Goal: Task Accomplishment & Management: Manage account settings

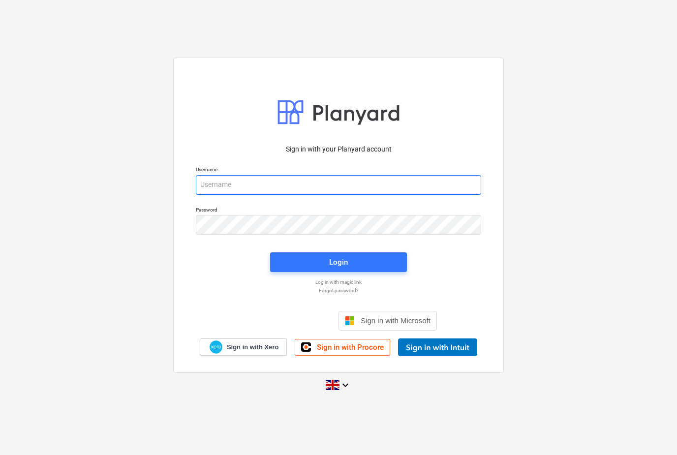
click at [204, 195] on input "email" at bounding box center [338, 185] width 285 height 20
type input "[EMAIL_ADDRESS][DOMAIN_NAME]"
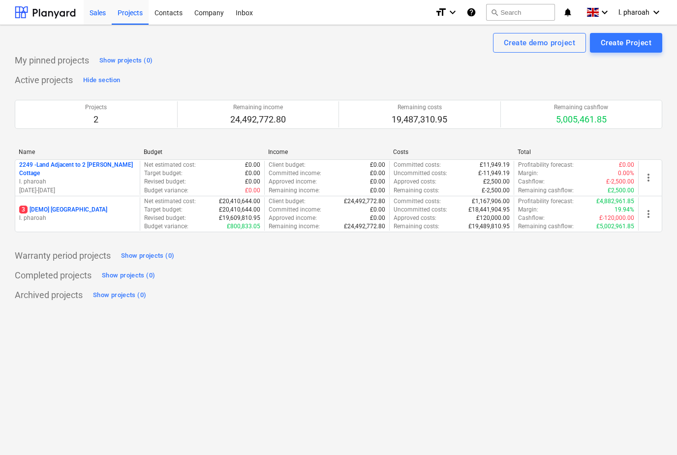
click at [105, 16] on div "Sales" at bounding box center [98, 12] width 28 height 25
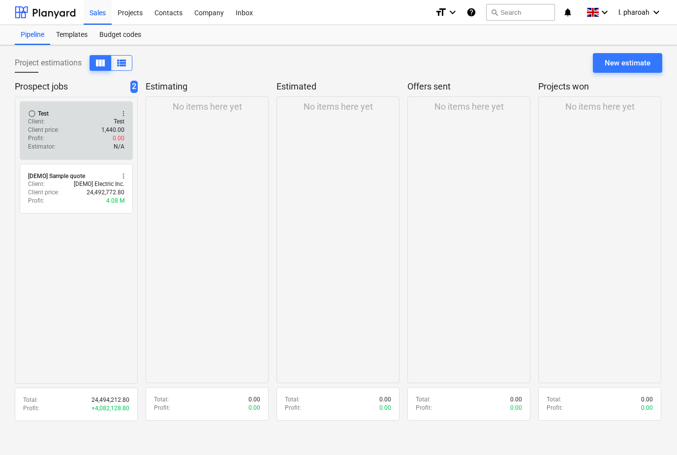
click at [31, 111] on span "radio_button_unchecked" at bounding box center [32, 114] width 8 height 8
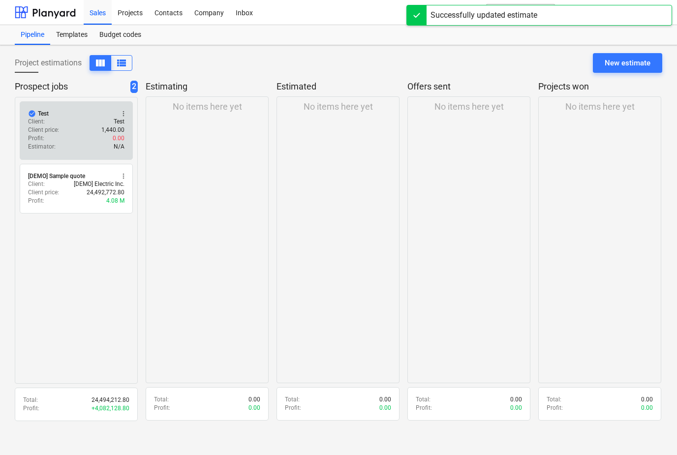
click at [61, 136] on div "Profit : 0.00" at bounding box center [76, 138] width 96 height 8
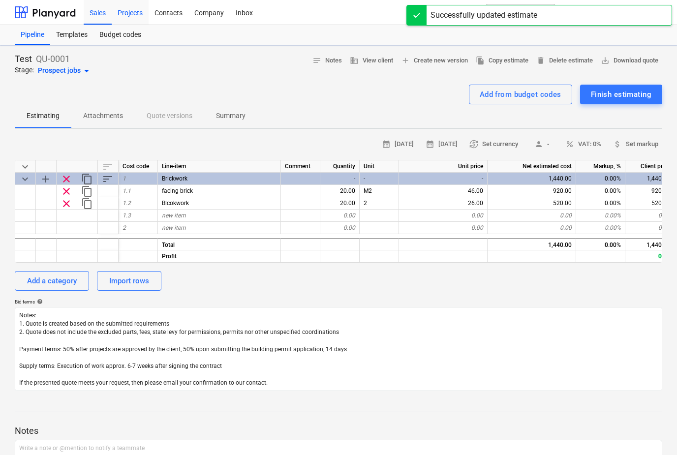
click at [129, 20] on div "Projects" at bounding box center [130, 12] width 37 height 25
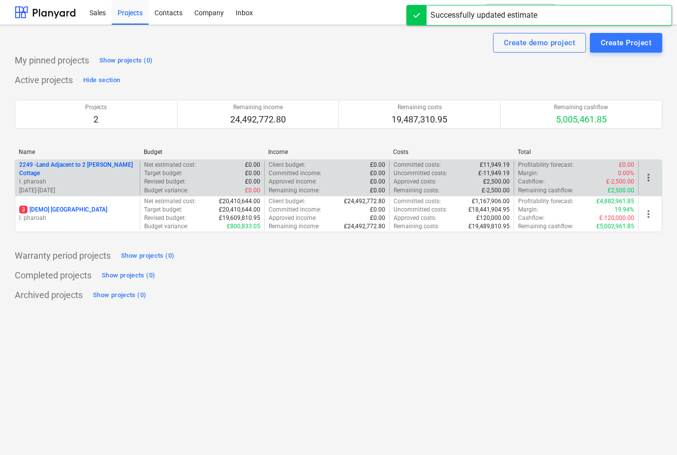
click at [72, 178] on p "l. pharoah" at bounding box center [77, 182] width 117 height 8
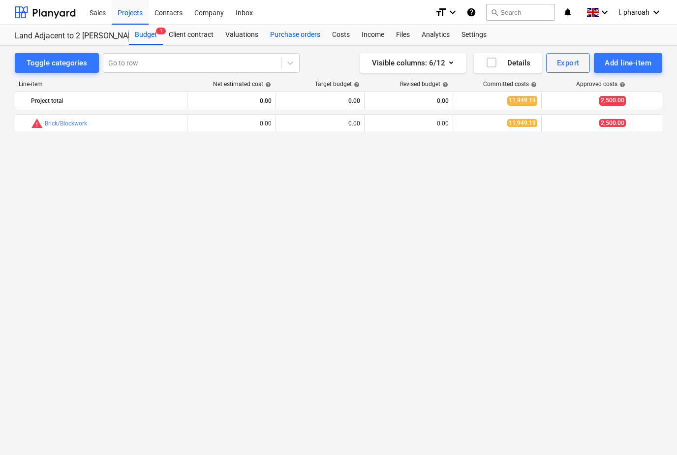
click at [300, 26] on div "Purchase orders" at bounding box center [295, 35] width 62 height 20
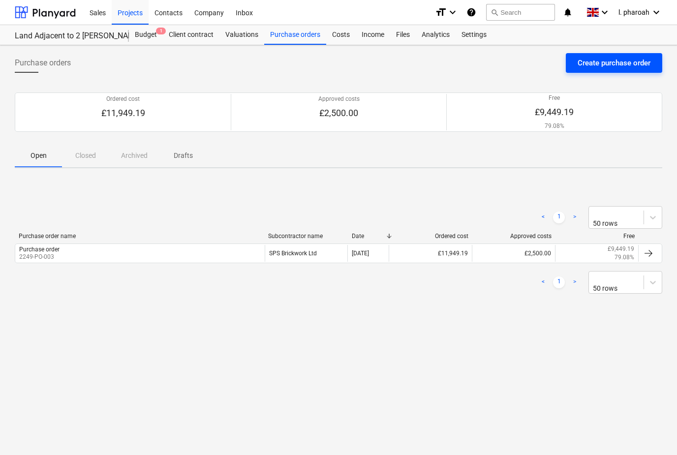
click at [616, 63] on div "Create purchase order" at bounding box center [614, 63] width 73 height 13
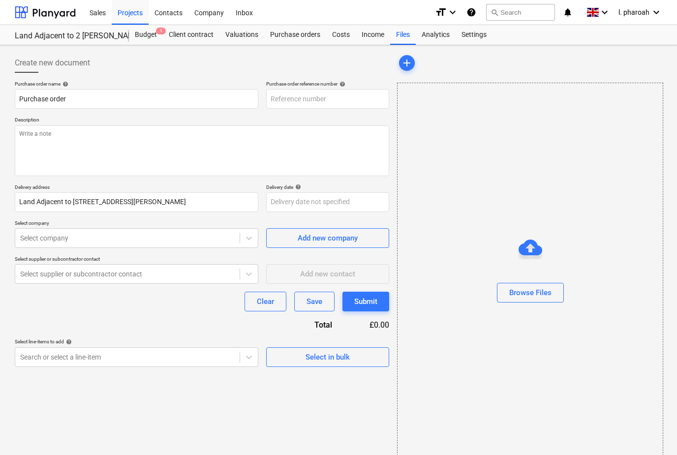
type input "2249-PO-005"
click at [116, 141] on textarea at bounding box center [202, 150] width 374 height 51
click at [132, 18] on div "Projects" at bounding box center [130, 12] width 37 height 25
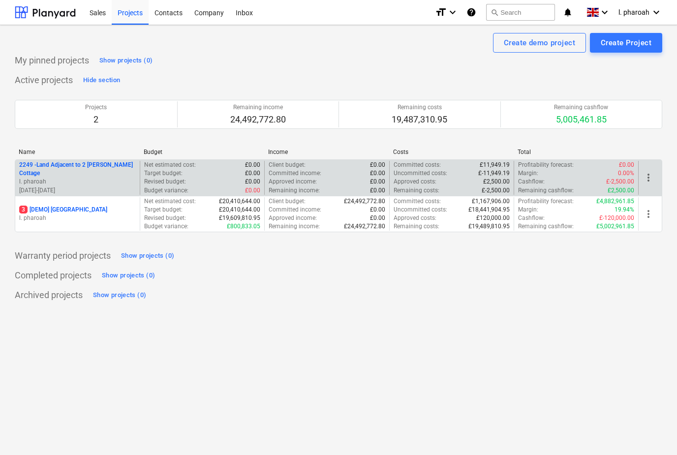
click at [101, 172] on p "2249 - Land Adjacent to 2 [PERSON_NAME] Cottage" at bounding box center [77, 169] width 117 height 17
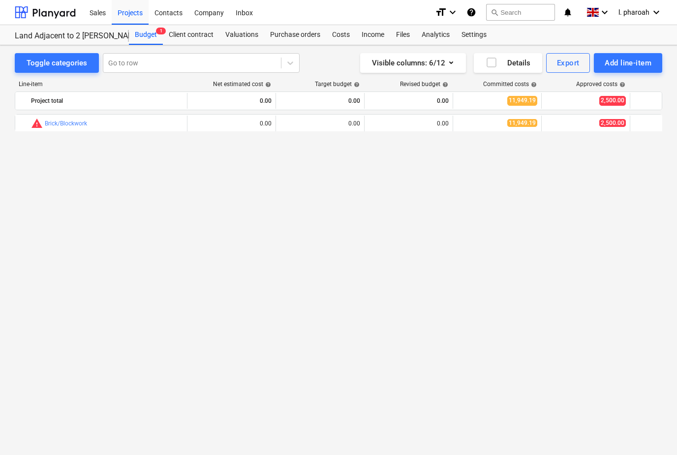
click at [66, 135] on div "bar_chart warning Brick/Blockwork edit 0.00 edit 0.00 edit 0.00 11,949.19 2,500…" at bounding box center [338, 280] width 647 height 332
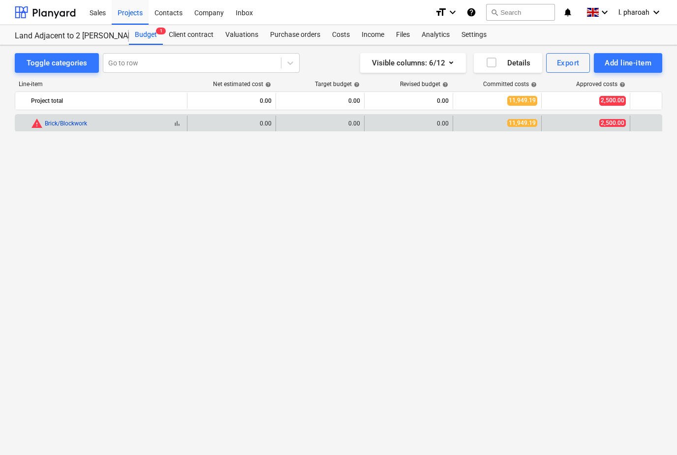
click at [63, 127] on link "Brick/Blockwork" at bounding box center [66, 123] width 42 height 7
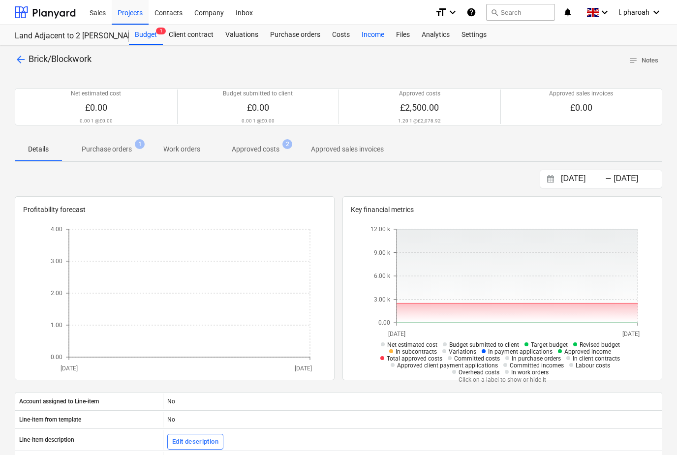
click at [368, 33] on div "Income" at bounding box center [373, 35] width 34 height 20
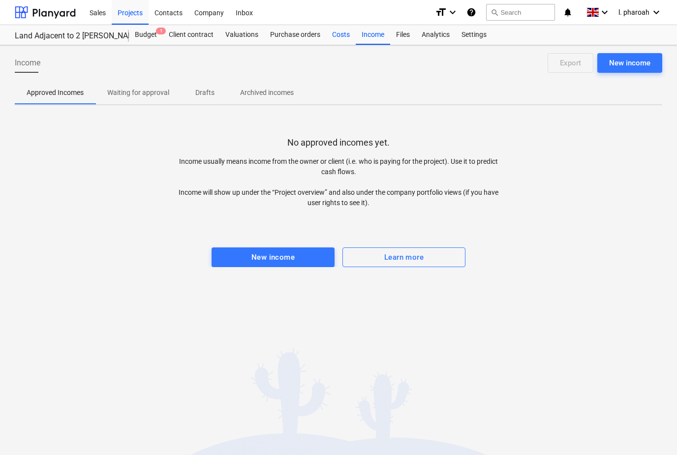
click at [340, 39] on div "Costs" at bounding box center [341, 35] width 30 height 20
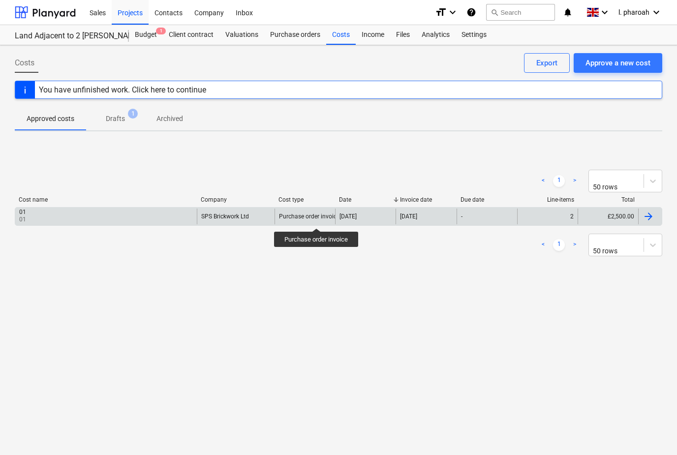
click at [317, 219] on div "Purchase order invoice" at bounding box center [309, 216] width 61 height 7
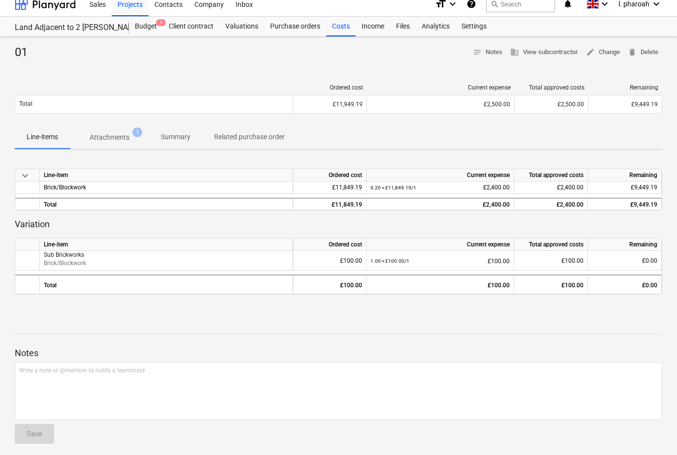
scroll to position [31, 0]
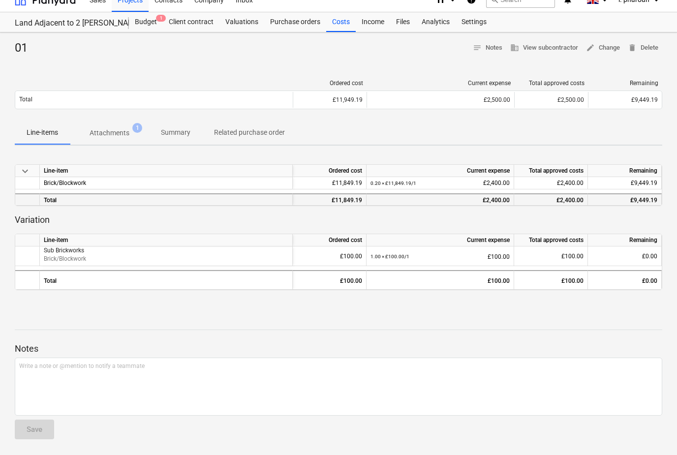
click at [500, 194] on div "£2,400.00" at bounding box center [439, 200] width 139 height 12
